Goal: Book appointment/travel/reservation

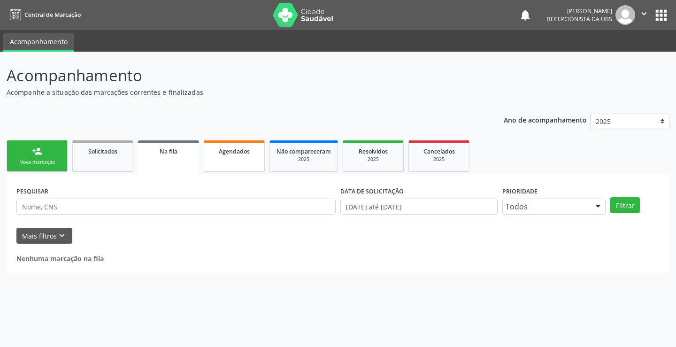
click at [237, 157] on link "Agendados" at bounding box center [234, 155] width 61 height 31
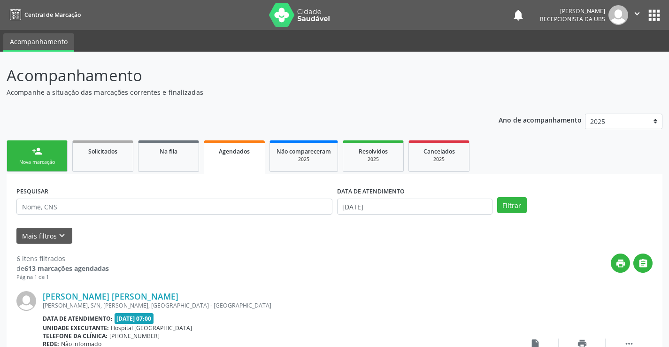
click at [374, 199] on label "DATA DE ATENDIMENTO" at bounding box center [371, 191] width 68 height 15
click at [376, 209] on input "[DATE]" at bounding box center [414, 207] width 155 height 16
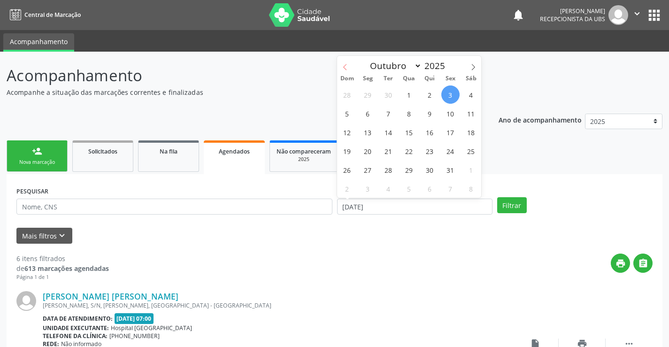
click at [348, 71] on span at bounding box center [345, 64] width 16 height 16
select select "8"
click at [370, 154] on span "22" at bounding box center [368, 151] width 18 height 18
type input "[DATE]"
click at [370, 154] on span "22" at bounding box center [368, 151] width 18 height 18
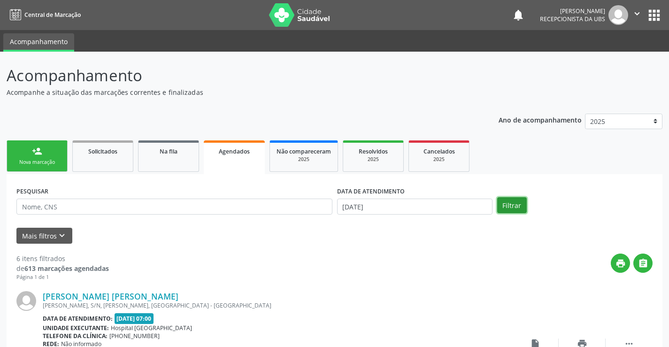
click at [510, 204] on button "Filtrar" at bounding box center [512, 205] width 30 height 16
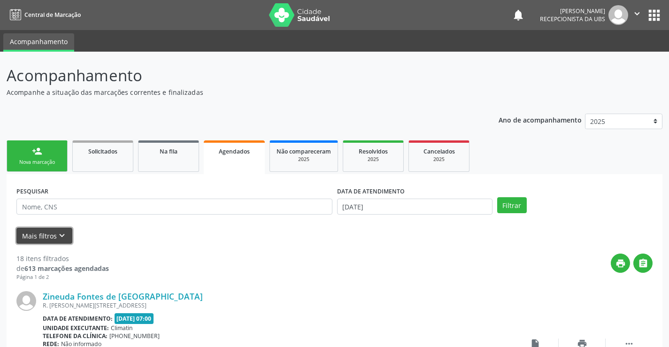
click at [59, 233] on icon "keyboard_arrow_down" at bounding box center [62, 236] width 10 height 10
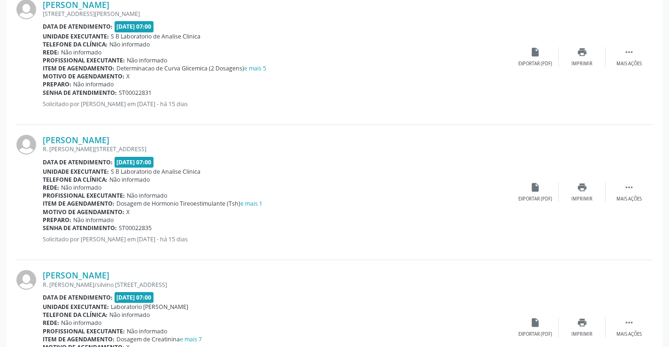
scroll to position [657, 0]
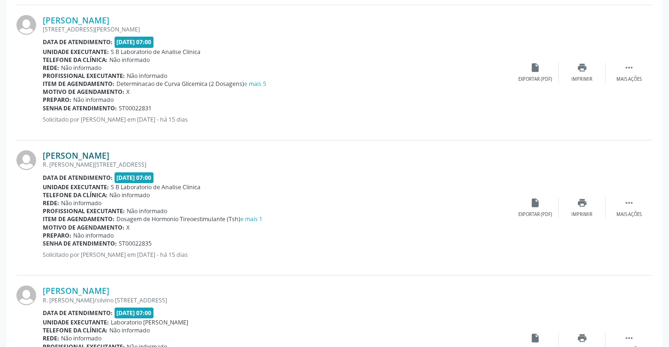
click at [109, 156] on link "[PERSON_NAME]" at bounding box center [76, 155] width 67 height 10
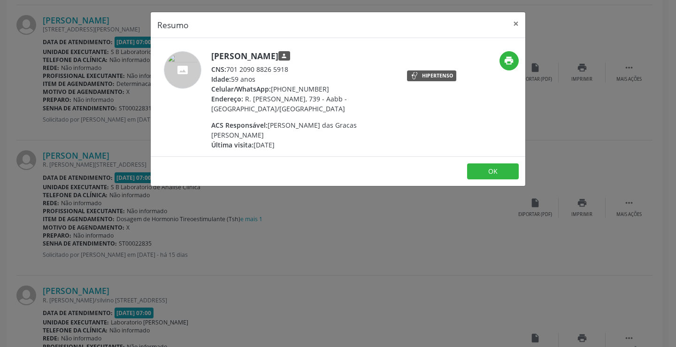
drag, startPoint x: 286, startPoint y: 69, endPoint x: 223, endPoint y: 68, distance: 63.4
click at [223, 68] on div "CNS: 701 2090 8826 5918" at bounding box center [302, 69] width 183 height 10
copy div "701 2090 8826 5918"
click at [520, 20] on button "×" at bounding box center [516, 23] width 19 height 23
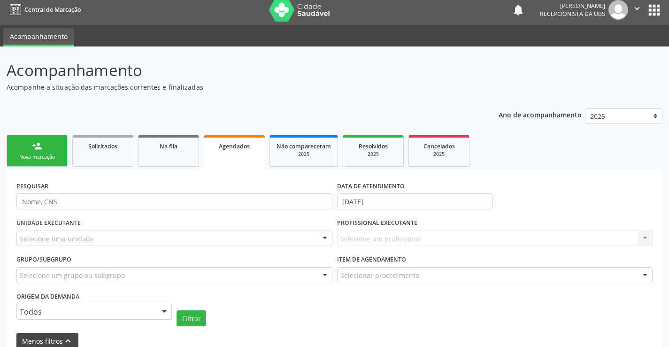
scroll to position [0, 0]
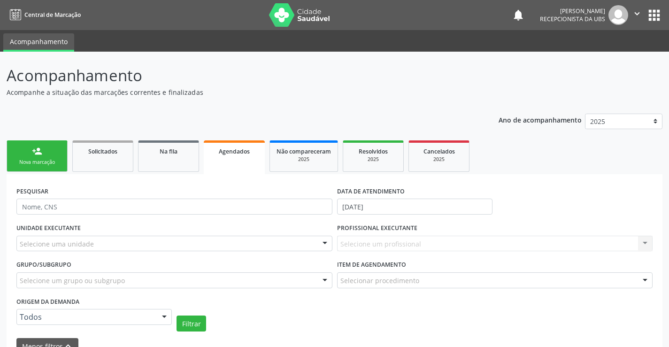
click at [54, 153] on link "person_add Nova marcação" at bounding box center [37, 155] width 61 height 31
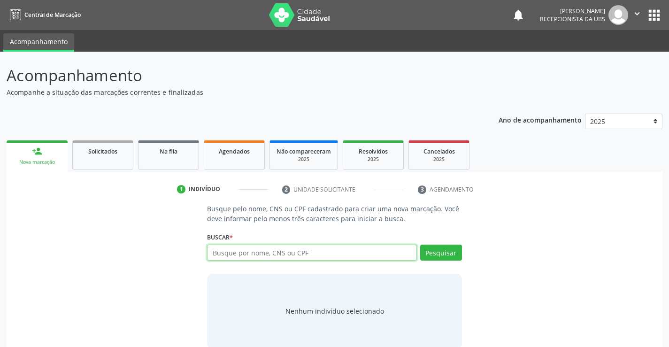
click at [252, 254] on input "text" at bounding box center [311, 253] width 209 height 16
type input "10800877454"
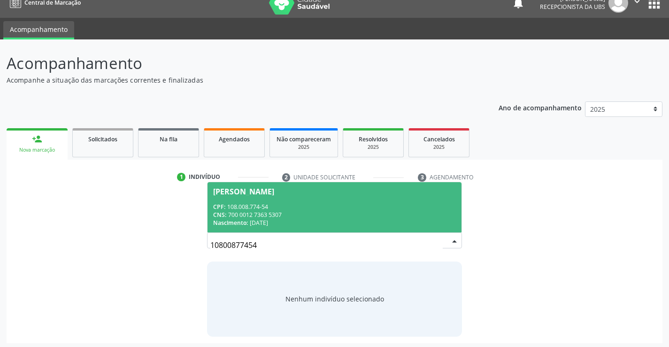
scroll to position [15, 0]
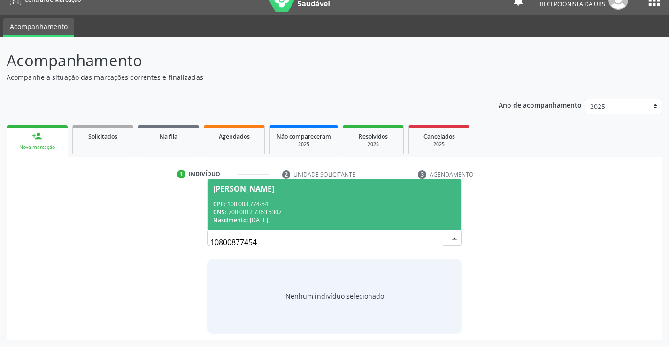
click at [282, 193] on span "[PERSON_NAME] CPF: 108.008.774-54 CNS: 700 0012 7363 5307 Nascimento: [DATE]" at bounding box center [335, 204] width 254 height 50
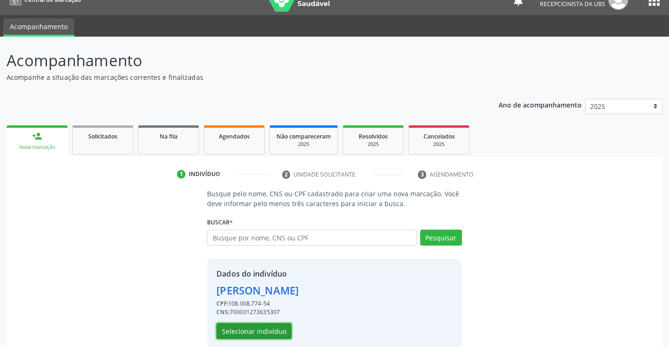
click at [259, 337] on button "Selecionar indivíduo" at bounding box center [253, 331] width 75 height 16
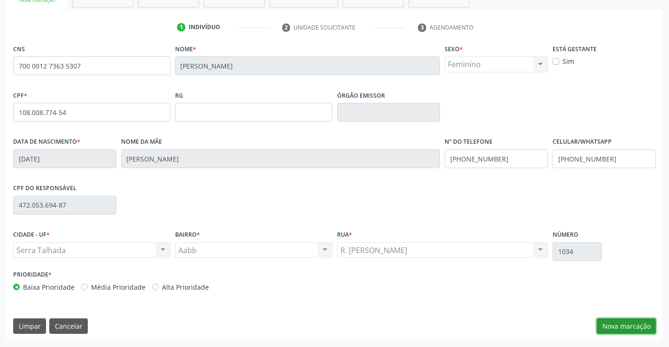
click at [615, 327] on button "Nova marcação" at bounding box center [626, 326] width 59 height 16
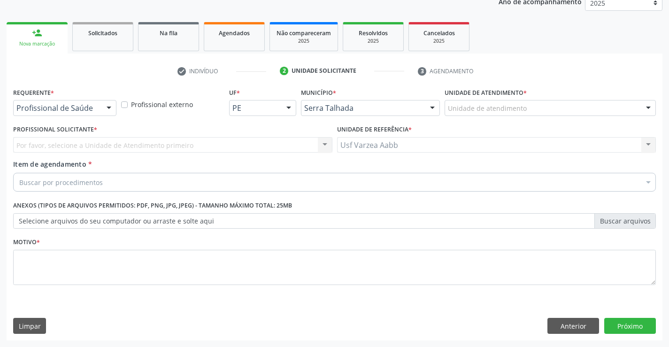
click at [49, 124] on label "Profissional Solicitante *" at bounding box center [55, 130] width 84 height 15
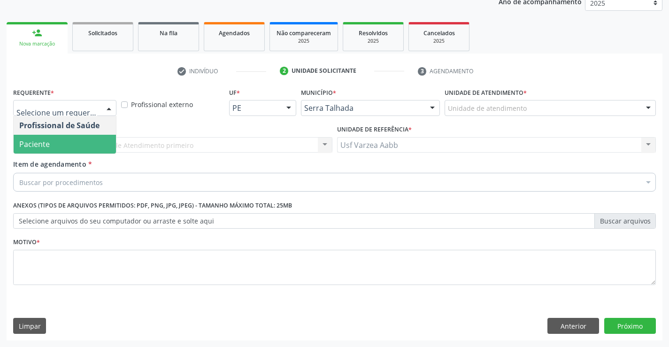
click at [52, 140] on span "Paciente" at bounding box center [65, 144] width 102 height 19
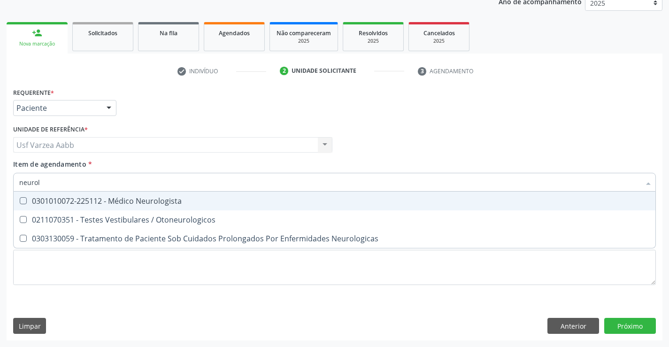
type input "neurolo"
click at [108, 208] on span "0301010072-225112 - Médico Neurologista" at bounding box center [335, 201] width 642 height 19
checkbox Neurologista "true"
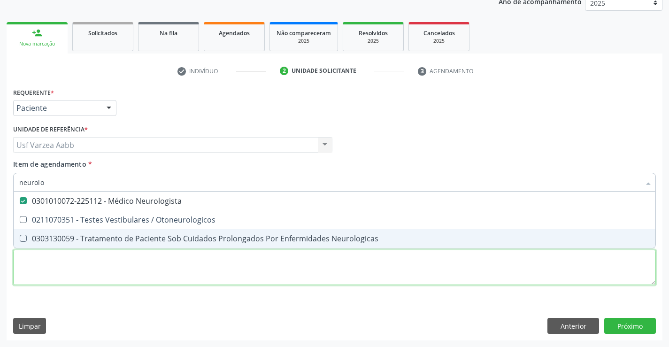
drag, startPoint x: 114, startPoint y: 266, endPoint x: 145, endPoint y: 245, distance: 37.4
click at [121, 263] on div "Requerente * Paciente Profissional de Saúde Paciente Nenhum resultado encontrad…" at bounding box center [334, 191] width 643 height 213
checkbox Otoneurologicos "true"
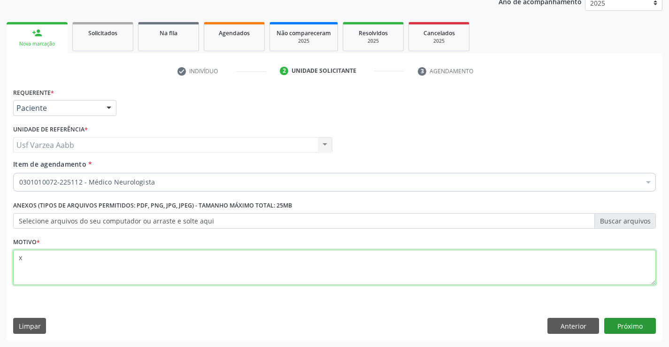
type textarea "x"
click at [616, 330] on button "Próximo" at bounding box center [630, 326] width 52 height 16
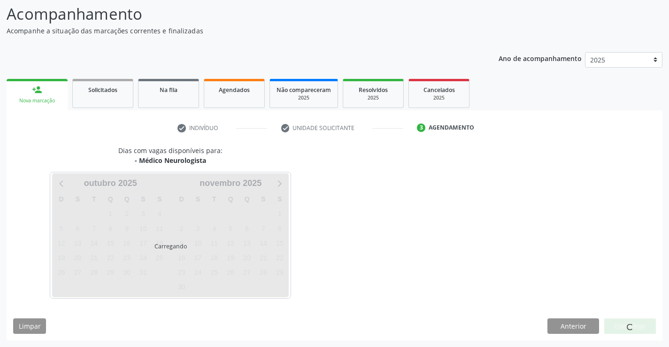
scroll to position [62, 0]
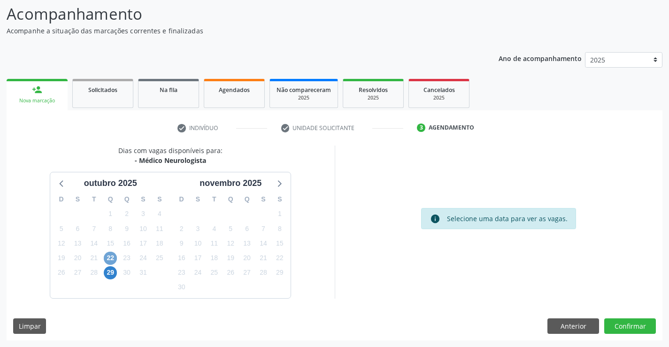
click at [110, 260] on span "22" at bounding box center [110, 258] width 13 height 13
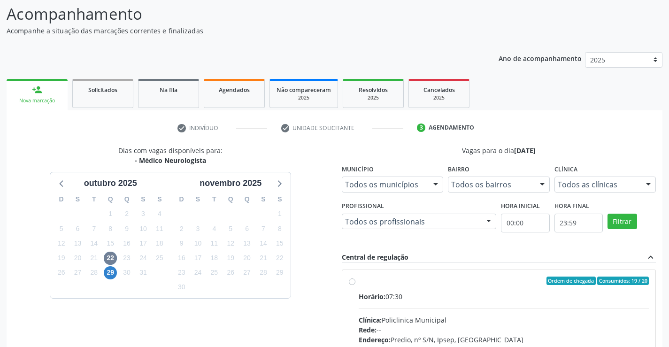
click at [359, 282] on label "Ordem de chegada Consumidos: 19 / 20 Horário: 07:30 Clínica: Policlinica Munici…" at bounding box center [504, 349] width 291 height 144
click at [351, 282] on input "Ordem de chegada Consumidos: 19 / 20 Horário: 07:30 Clínica: Policlinica Munici…" at bounding box center [352, 281] width 7 height 8
radio input "true"
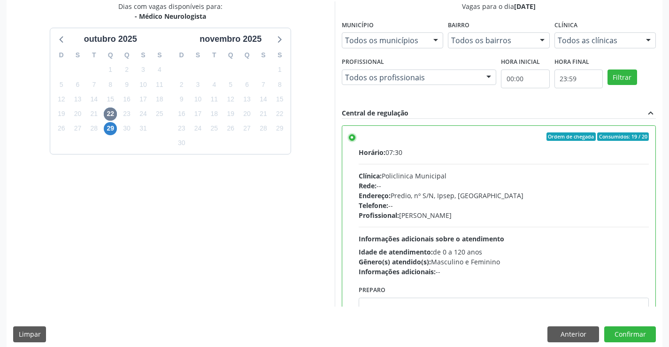
scroll to position [214, 0]
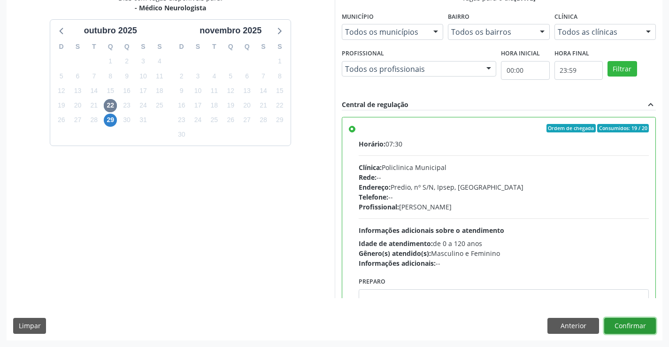
click at [618, 322] on button "Confirmar" at bounding box center [630, 326] width 52 height 16
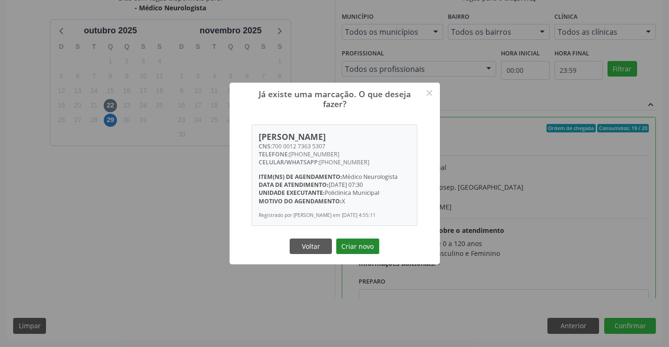
click at [361, 254] on button "Criar novo" at bounding box center [357, 246] width 43 height 16
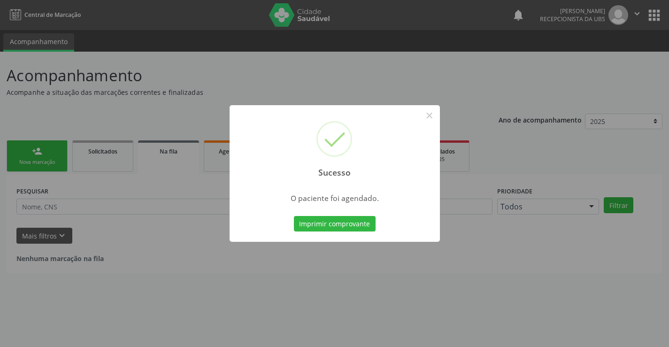
scroll to position [0, 0]
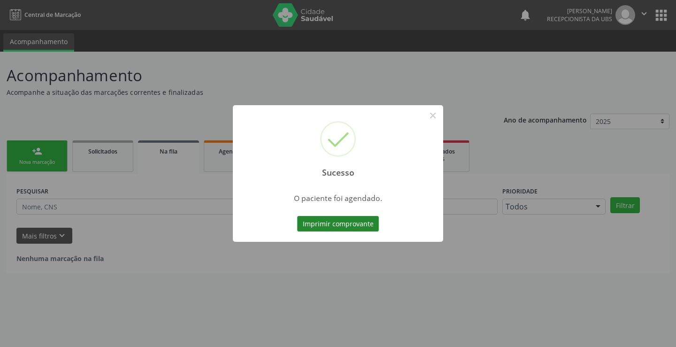
click at [361, 226] on button "Imprimir comprovante" at bounding box center [338, 224] width 82 height 16
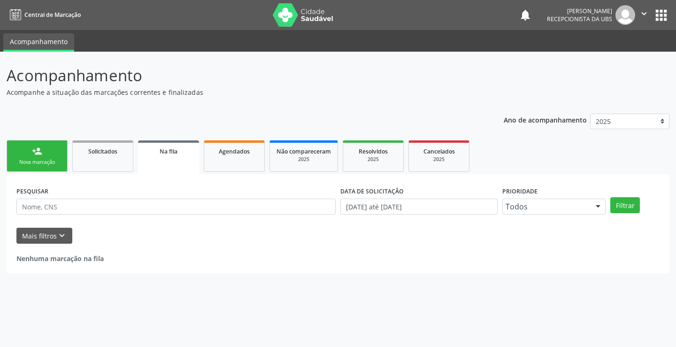
click at [38, 163] on div "Nova marcação" at bounding box center [37, 162] width 47 height 7
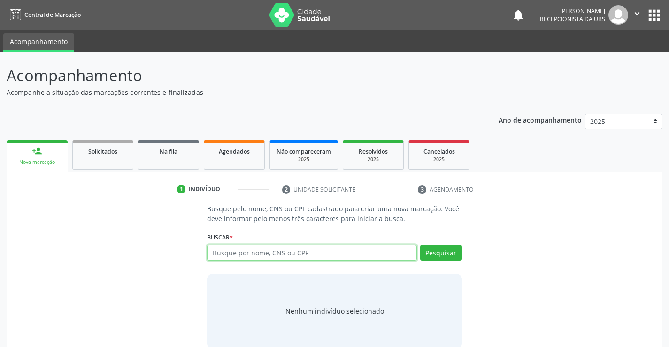
click at [231, 257] on input "text" at bounding box center [311, 253] width 209 height 16
type input "[PERSON_NAME]"
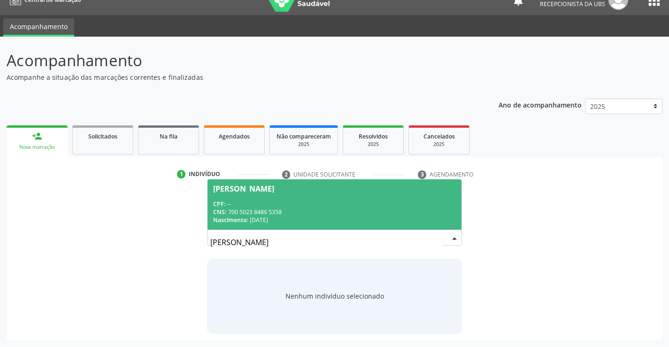
click at [389, 196] on span "[PERSON_NAME] CPF: -- CNS: 700 5023 8486 5358 Nascimento: [DATE]" at bounding box center [335, 204] width 254 height 50
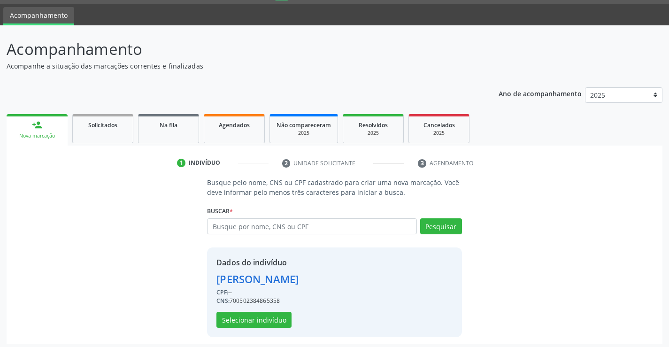
scroll to position [30, 0]
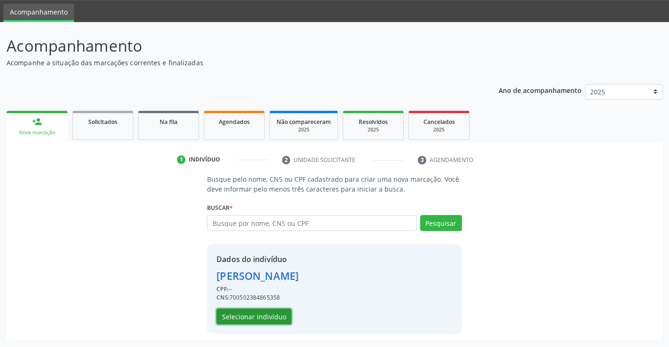
click at [277, 315] on button "Selecionar indivíduo" at bounding box center [253, 316] width 75 height 16
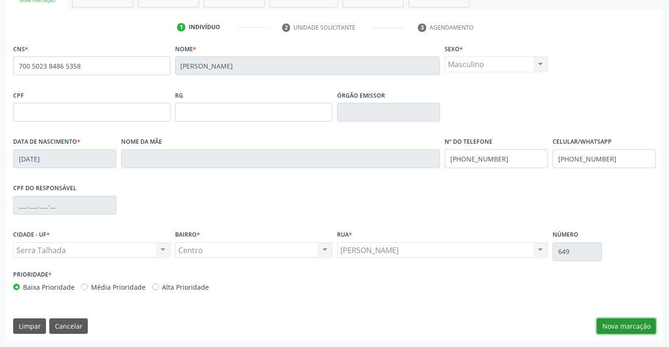
click at [613, 326] on button "Nova marcação" at bounding box center [626, 326] width 59 height 16
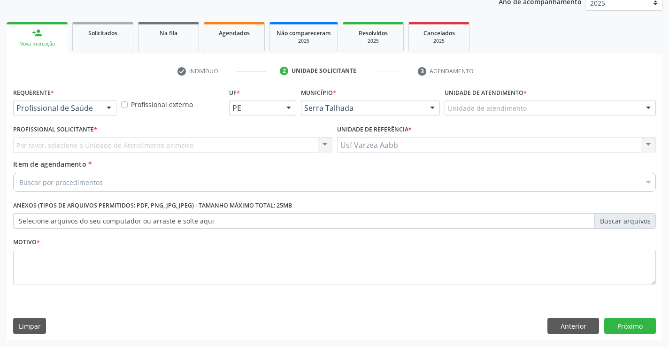
click at [81, 120] on div "Requerente * Profissional de Saúde Profissional de Saúde Paciente Nenhum result…" at bounding box center [65, 103] width 108 height 37
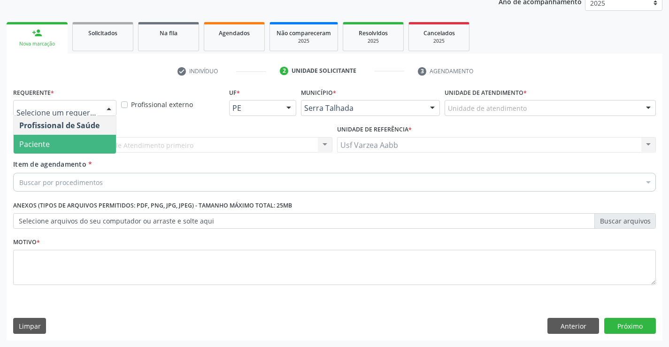
click at [78, 146] on span "Paciente" at bounding box center [65, 144] width 102 height 19
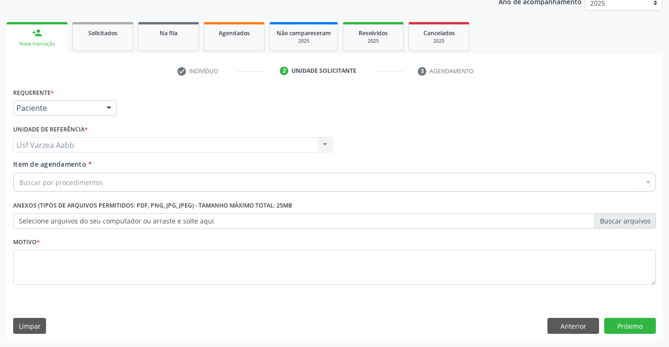
click at [105, 182] on div "Buscar por procedimentos" at bounding box center [334, 182] width 643 height 19
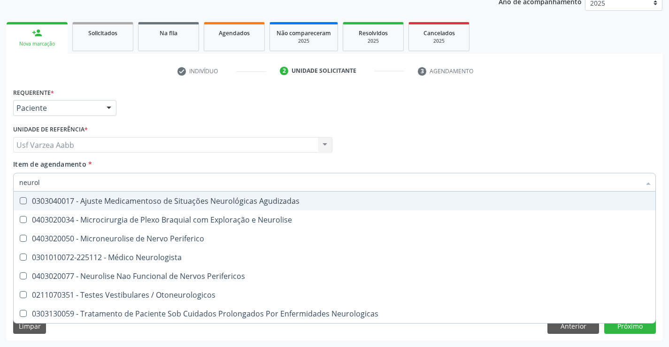
type input "neurolo"
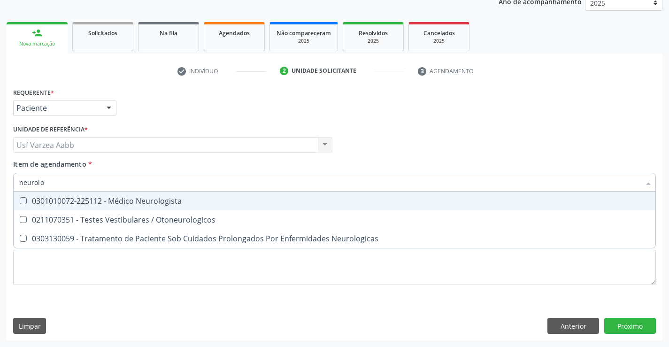
click at [130, 189] on input "neurolo" at bounding box center [329, 182] width 621 height 19
click at [133, 199] on div "0301010072-225112 - Médico Neurologista" at bounding box center [334, 201] width 630 height 8
checkbox Neurologista "true"
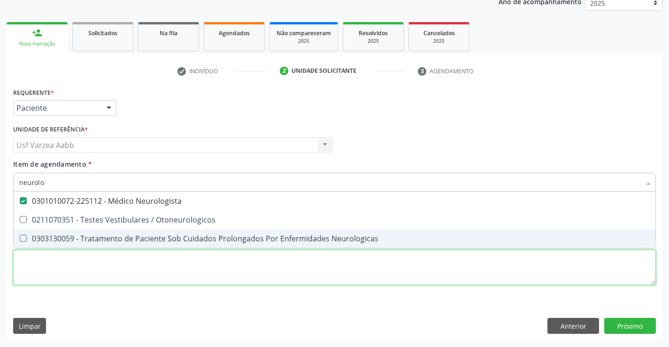
drag, startPoint x: 133, startPoint y: 253, endPoint x: 162, endPoint y: 230, distance: 37.1
click at [133, 254] on div "Requerente * Paciente Profissional de Saúde Paciente Nenhum resultado encontrad…" at bounding box center [334, 191] width 643 height 213
checkbox Otoneurologicos "true"
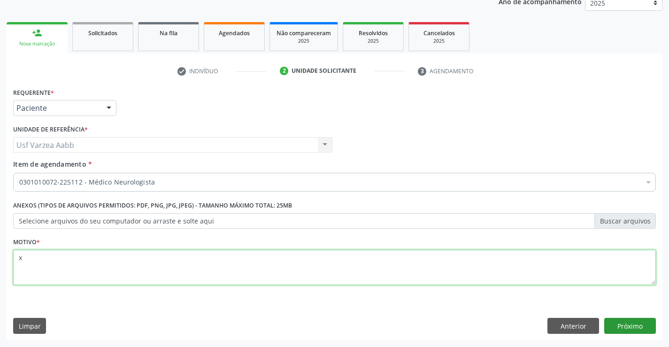
type textarea "x"
click at [639, 322] on button "Próximo" at bounding box center [630, 326] width 52 height 16
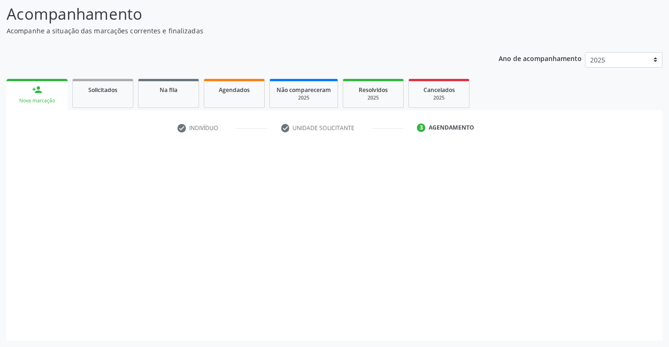
scroll to position [62, 0]
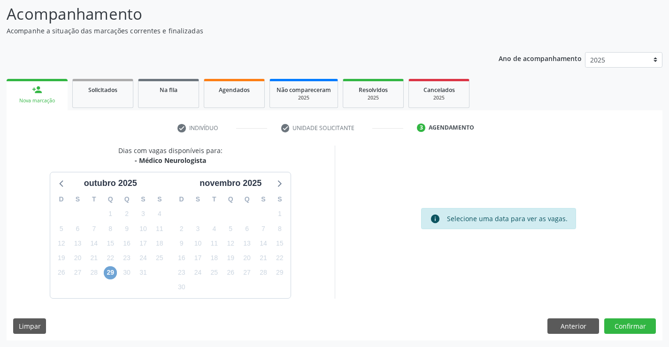
click at [111, 271] on span "29" at bounding box center [110, 272] width 13 height 13
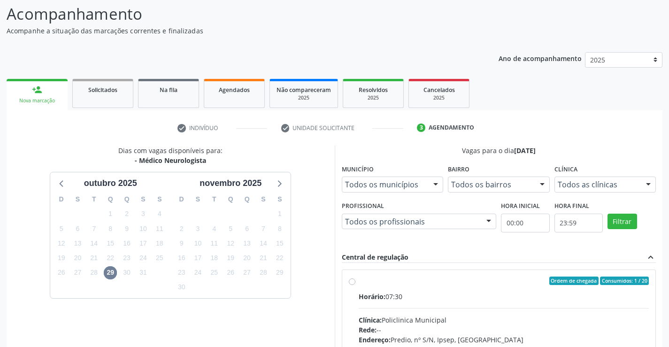
click at [346, 280] on div "Ordem de chegada Consumidos: 1 / 20 Horário: 07:30 Clínica: Policlinica Municip…" at bounding box center [499, 348] width 314 height 157
radio input "true"
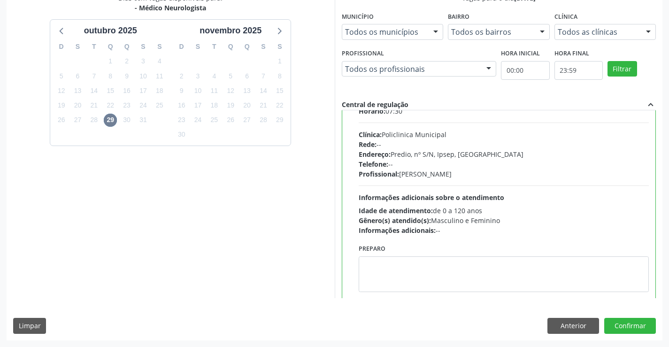
scroll to position [46, 0]
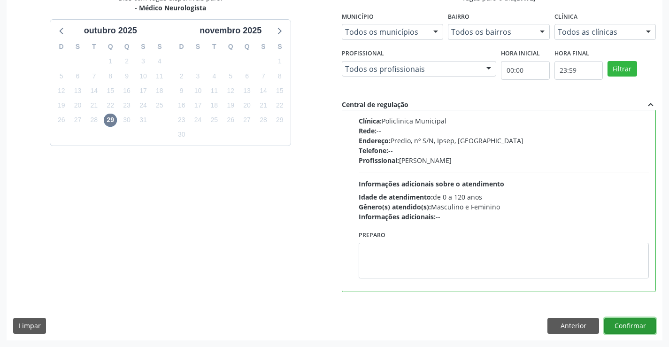
click at [626, 324] on button "Confirmar" at bounding box center [630, 326] width 52 height 16
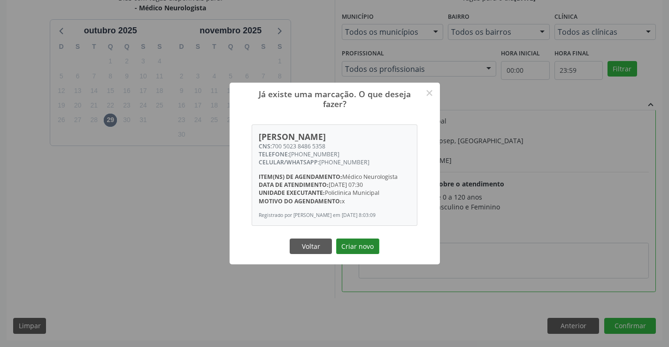
click at [371, 246] on button "Criar novo" at bounding box center [357, 246] width 43 height 16
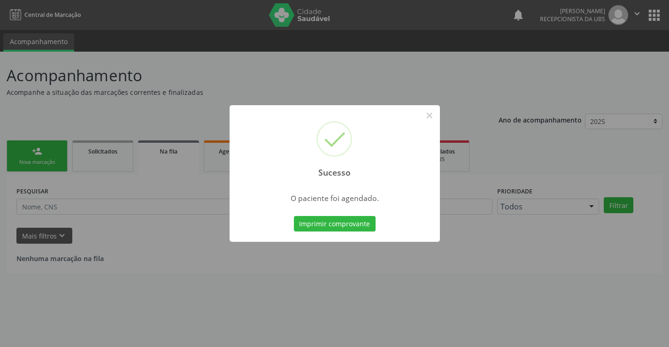
scroll to position [0, 0]
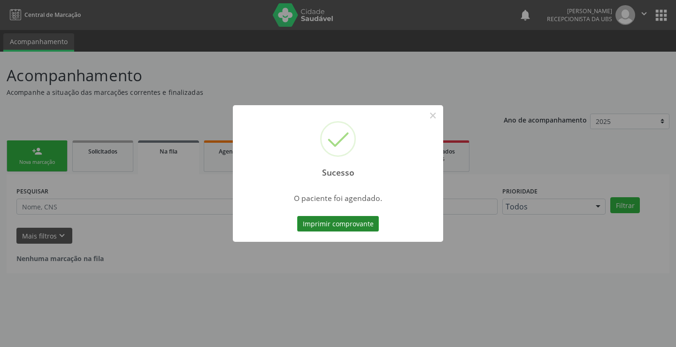
click at [362, 223] on button "Imprimir comprovante" at bounding box center [338, 224] width 82 height 16
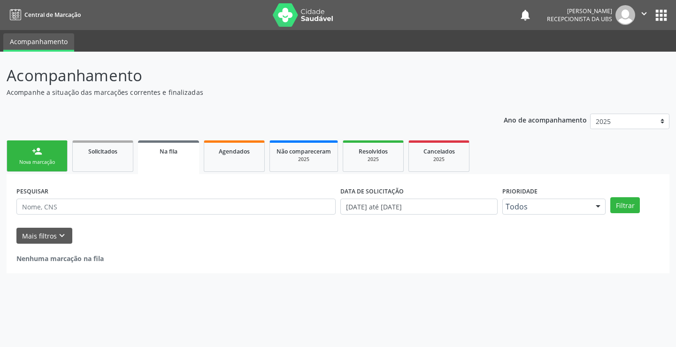
click at [43, 154] on link "person_add Nova marcação" at bounding box center [37, 155] width 61 height 31
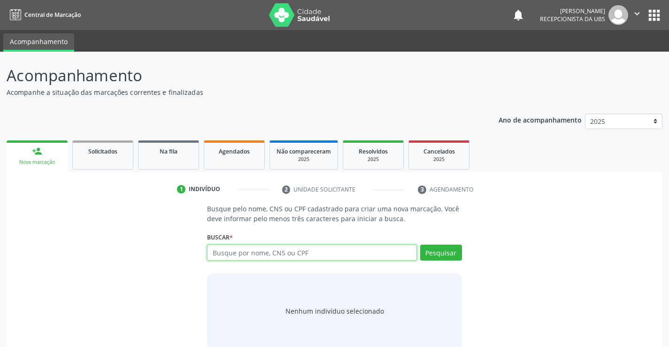
click at [244, 250] on input "text" at bounding box center [311, 253] width 209 height 16
type input "8"
type input "96380900497"
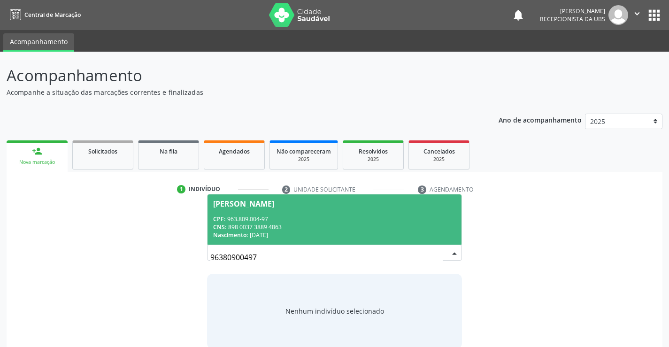
click at [303, 227] on div "CNS: 898 0037 3889 4863" at bounding box center [334, 227] width 242 height 8
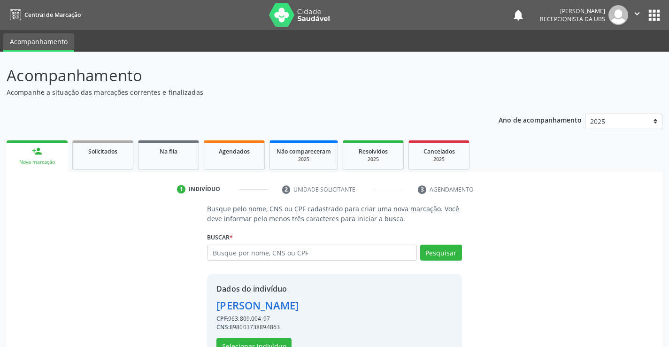
scroll to position [30, 0]
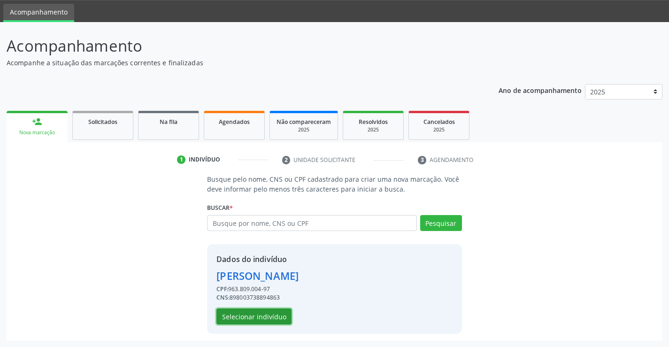
click at [274, 322] on button "Selecionar indivíduo" at bounding box center [253, 316] width 75 height 16
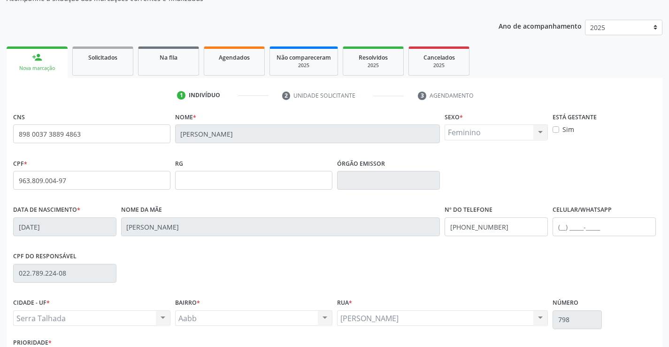
scroll to position [162, 0]
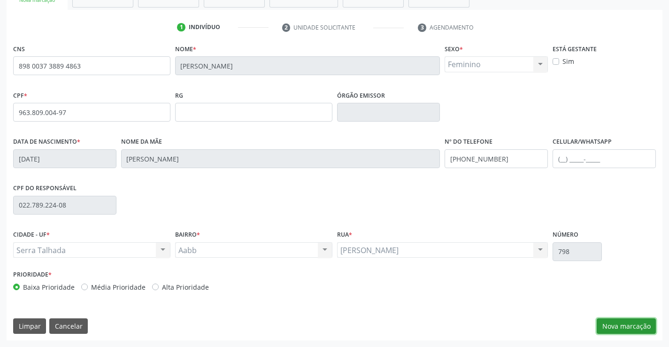
click at [621, 327] on button "Nova marcação" at bounding box center [626, 326] width 59 height 16
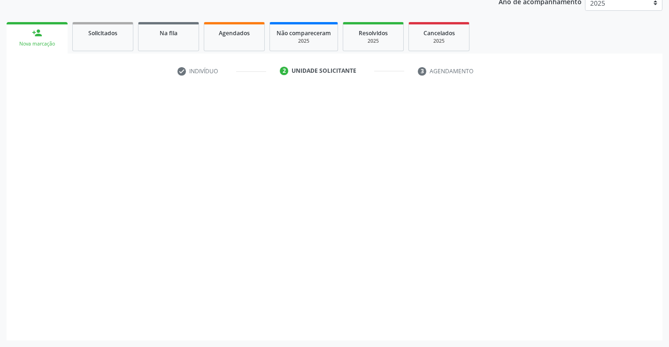
scroll to position [118, 0]
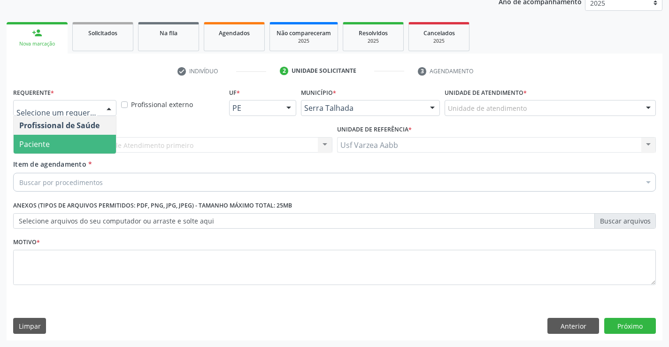
click at [77, 140] on span "Paciente" at bounding box center [65, 144] width 102 height 19
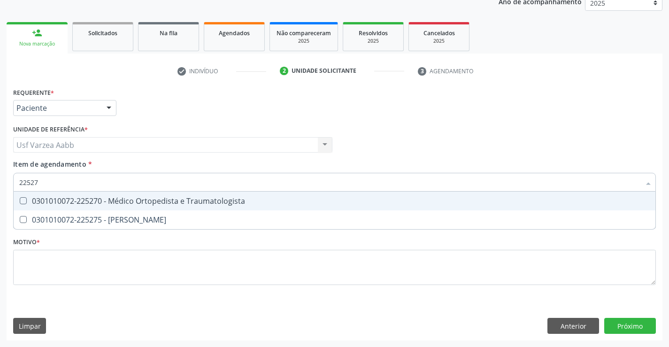
type input "225270"
click at [90, 205] on div "0301010072-225270 - Médico Ortopedista e Traumatologista" at bounding box center [334, 201] width 630 height 8
checkbox Traumatologista "true"
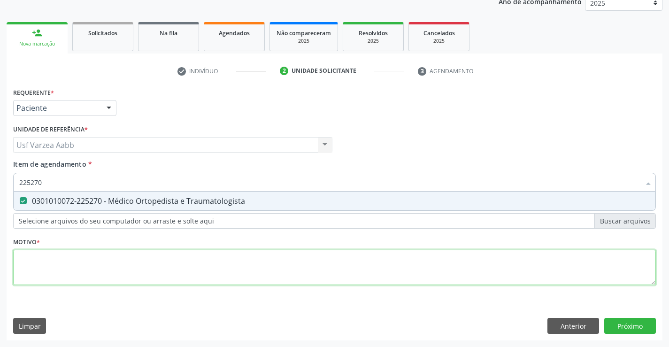
click at [85, 258] on div "Requerente * Paciente Profissional de Saúde Paciente Nenhum resultado encontrad…" at bounding box center [334, 191] width 643 height 213
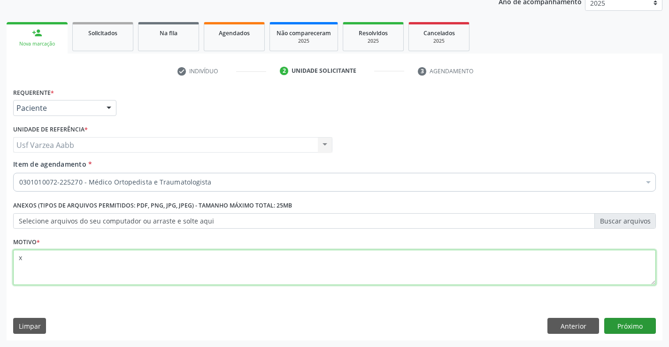
type textarea "x"
click at [640, 333] on button "Próximo" at bounding box center [630, 326] width 52 height 16
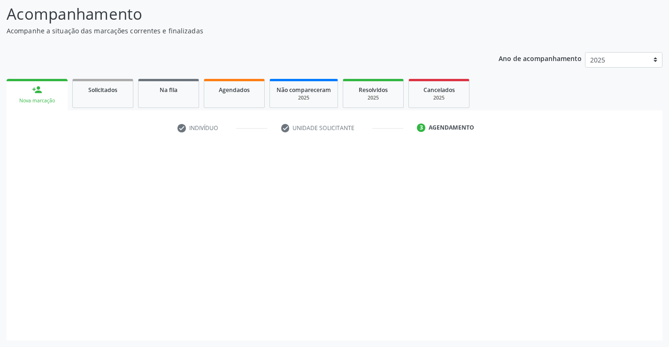
scroll to position [62, 0]
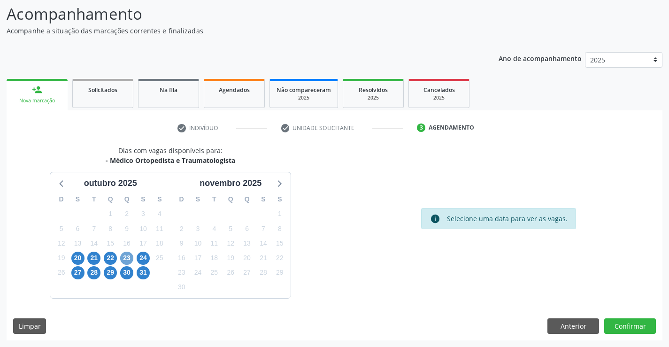
click at [126, 260] on span "23" at bounding box center [126, 258] width 13 height 13
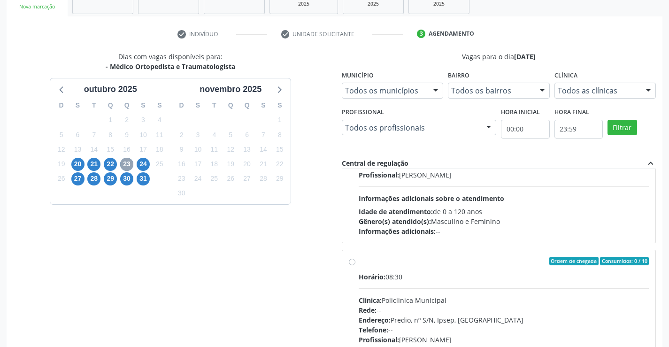
scroll to position [282, 0]
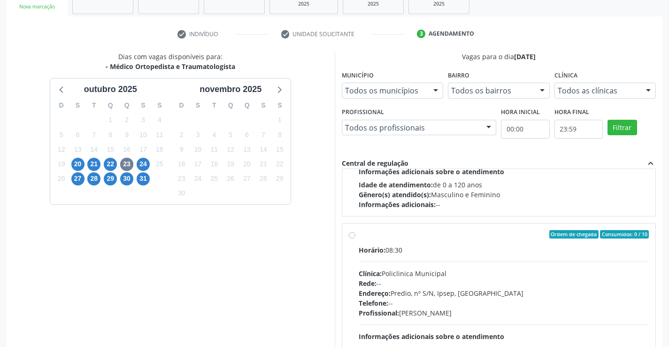
click at [355, 235] on div "Ordem de chegada Consumidos: 0 / 10 Horário: 08:30 Clínica: Policlinica Municip…" at bounding box center [499, 302] width 300 height 144
radio input "true"
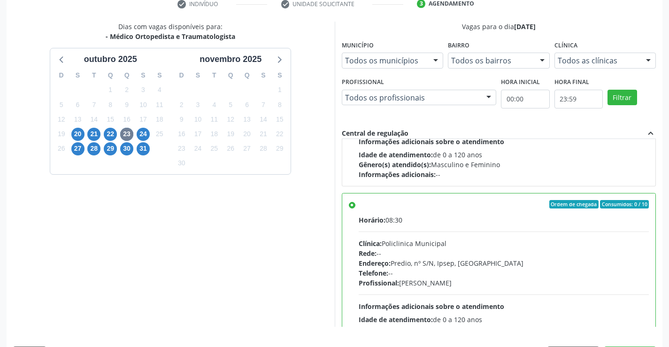
scroll to position [214, 0]
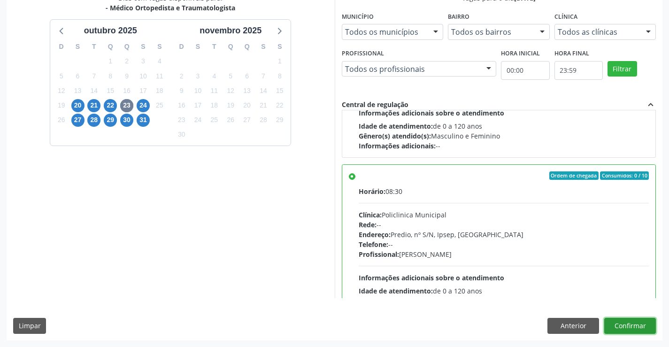
click at [650, 325] on button "Confirmar" at bounding box center [630, 326] width 52 height 16
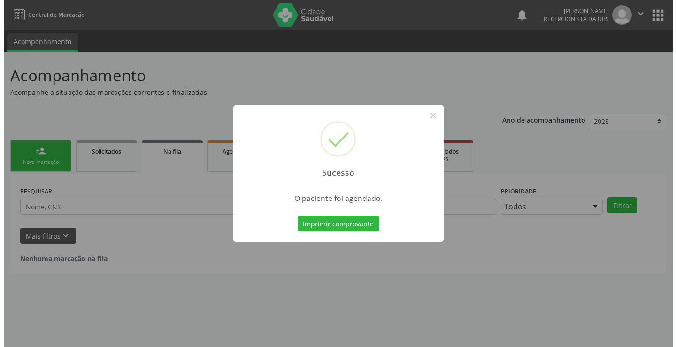
scroll to position [0, 0]
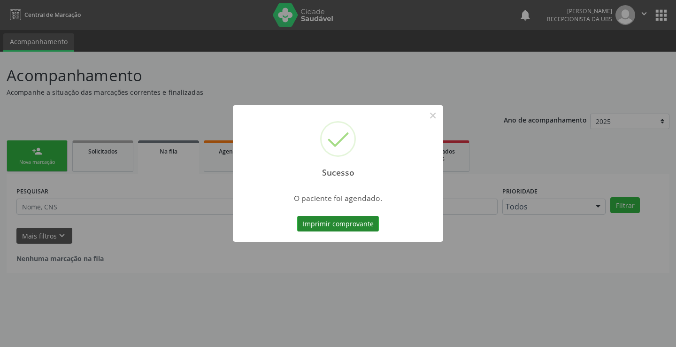
click at [361, 216] on button "Imprimir comprovante" at bounding box center [338, 224] width 82 height 16
